Goal: Task Accomplishment & Management: Manage account settings

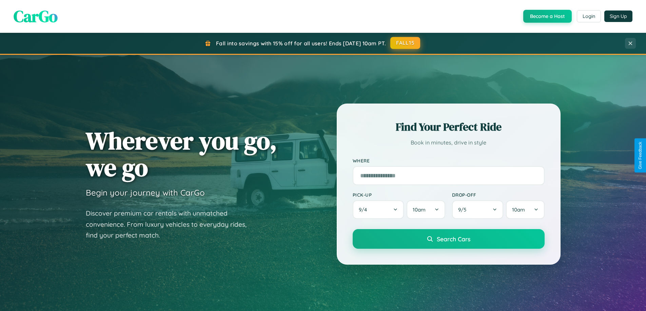
click at [405, 43] on button "FALL15" at bounding box center [405, 43] width 30 height 12
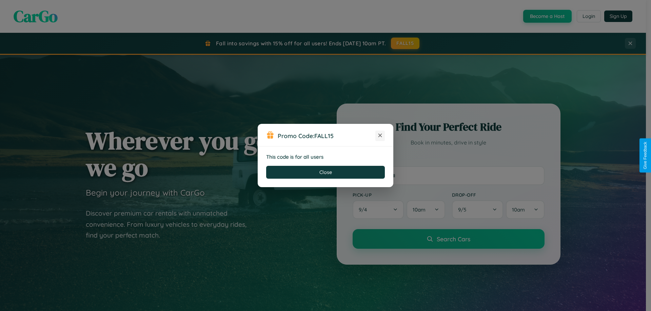
click at [380, 136] on icon at bounding box center [380, 135] width 7 height 7
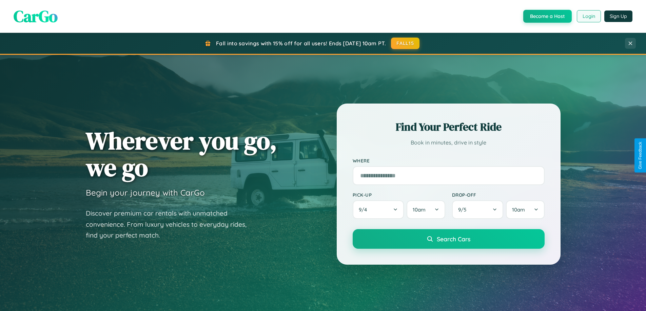
click at [588, 16] on button "Login" at bounding box center [588, 16] width 24 height 12
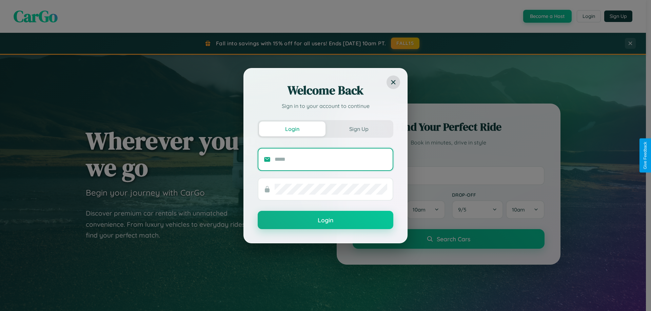
click at [331, 159] on input "text" at bounding box center [331, 159] width 113 height 11
type input "**********"
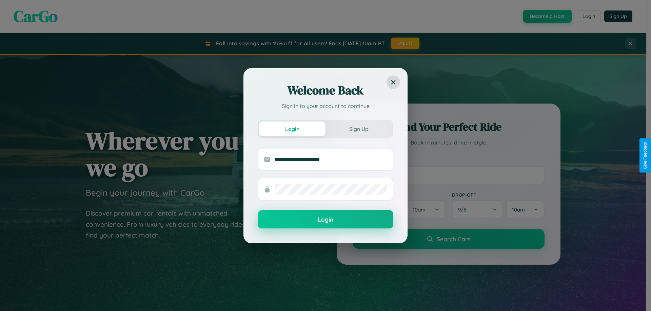
click at [325, 220] on button "Login" at bounding box center [326, 219] width 136 height 18
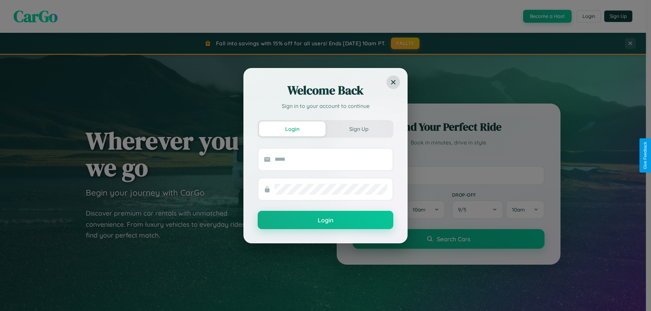
scroll to position [1304, 0]
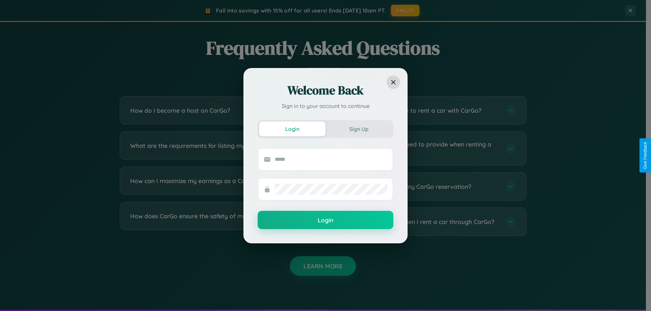
click at [428, 187] on div "Welcome Back Sign in to your account to continue Login Sign Up Login" at bounding box center [325, 155] width 651 height 311
click at [218, 222] on div "Welcome Back Sign in to your account to continue Login Sign Up Login" at bounding box center [325, 155] width 651 height 311
click at [218, 148] on div "Welcome Back Sign in to your account to continue Login Sign Up Login" at bounding box center [325, 155] width 651 height 311
click at [218, 222] on div "Welcome Back Sign in to your account to continue Login Sign Up Login" at bounding box center [325, 155] width 651 height 311
click at [218, 148] on div "Welcome Back Sign in to your account to continue Login Sign Up Login" at bounding box center [325, 155] width 651 height 311
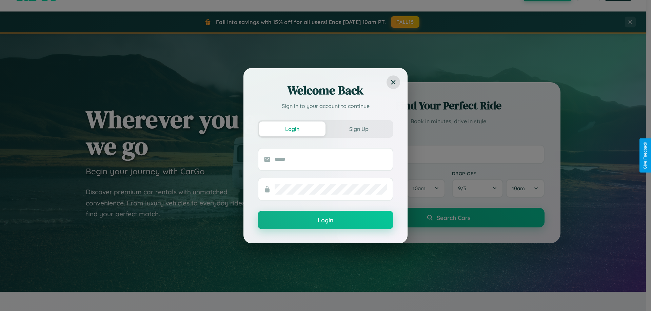
scroll to position [20, 0]
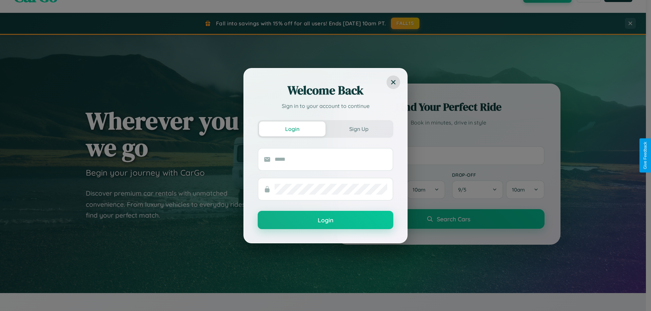
click at [448, 156] on div "Welcome Back Sign in to your account to continue Login Sign Up Login" at bounding box center [325, 155] width 651 height 311
